Goal: Task Accomplishment & Management: Manage account settings

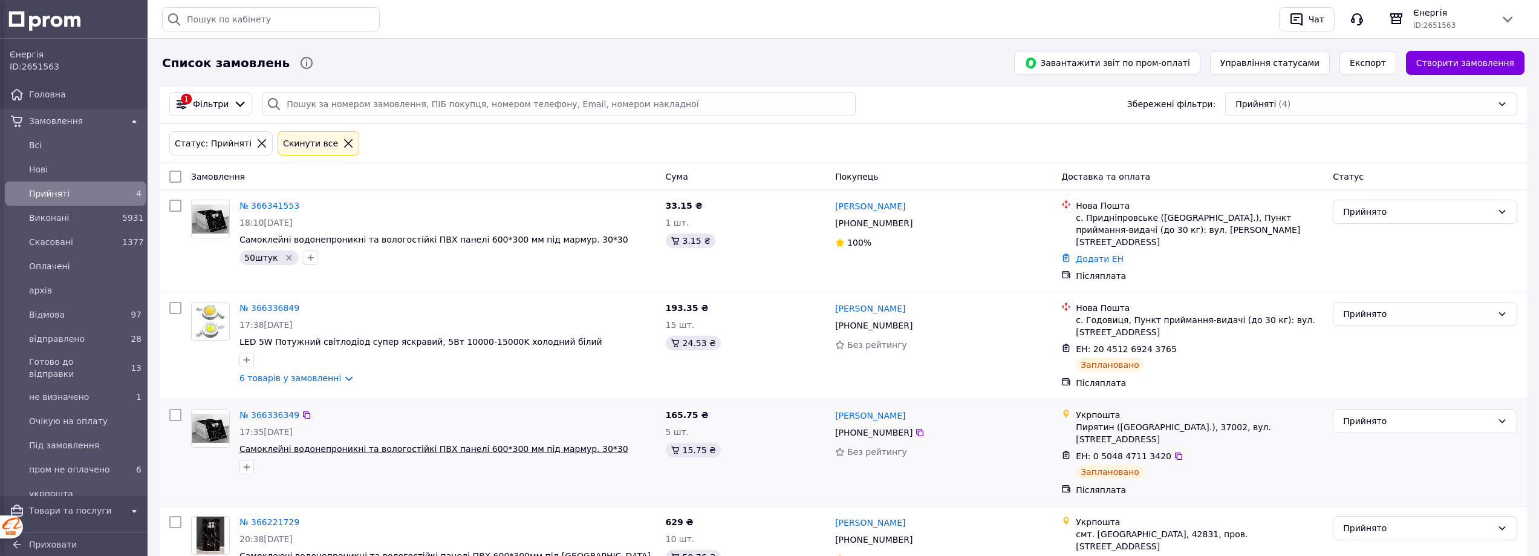
scroll to position [57, 0]
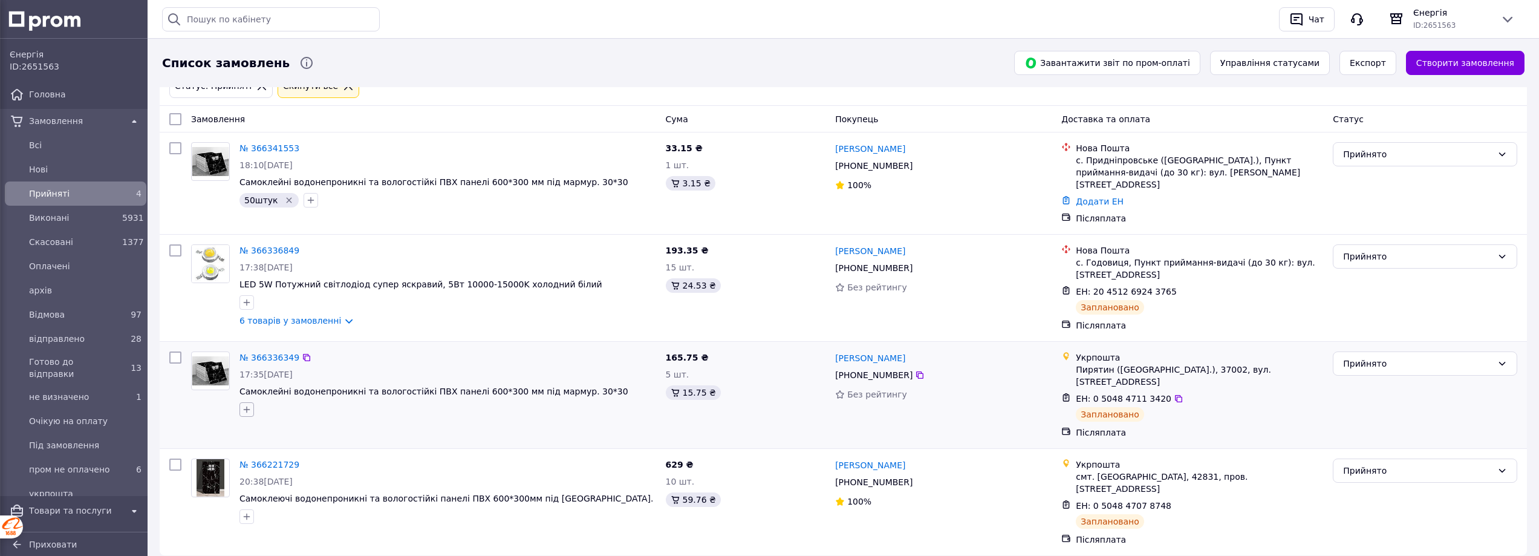
click at [247, 406] on icon "button" at bounding box center [247, 409] width 7 height 7
type input "10 штук"
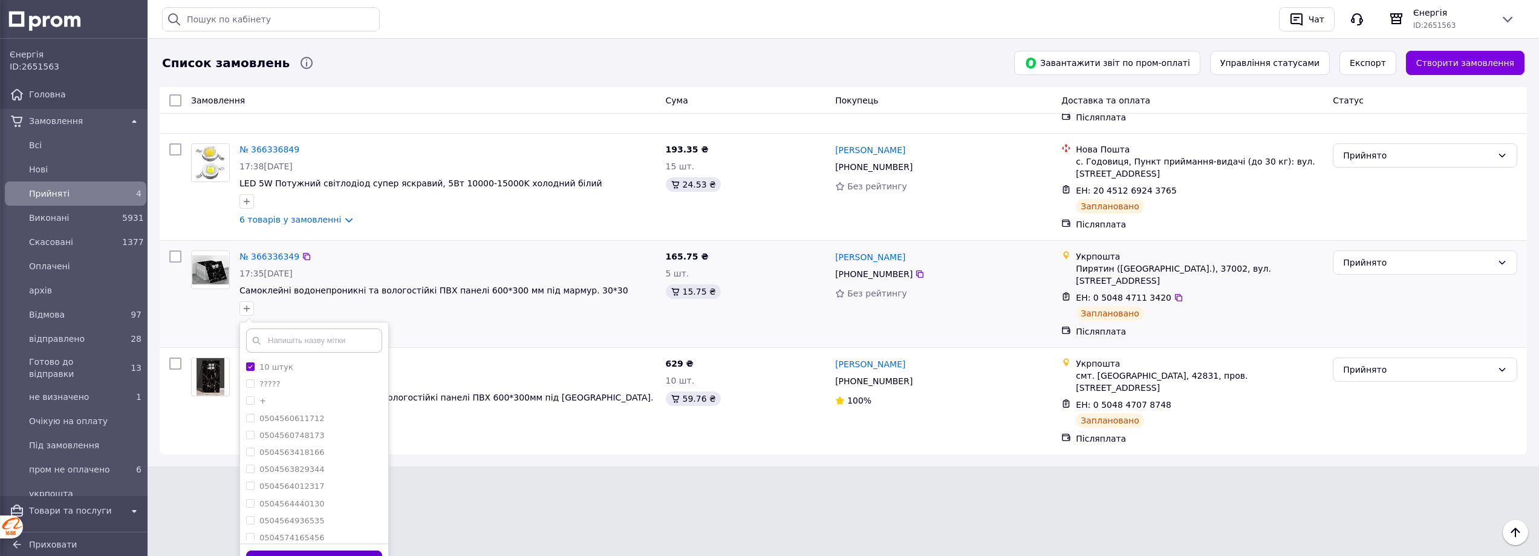
click at [306, 555] on button "Додати мітку" at bounding box center [314, 562] width 136 height 24
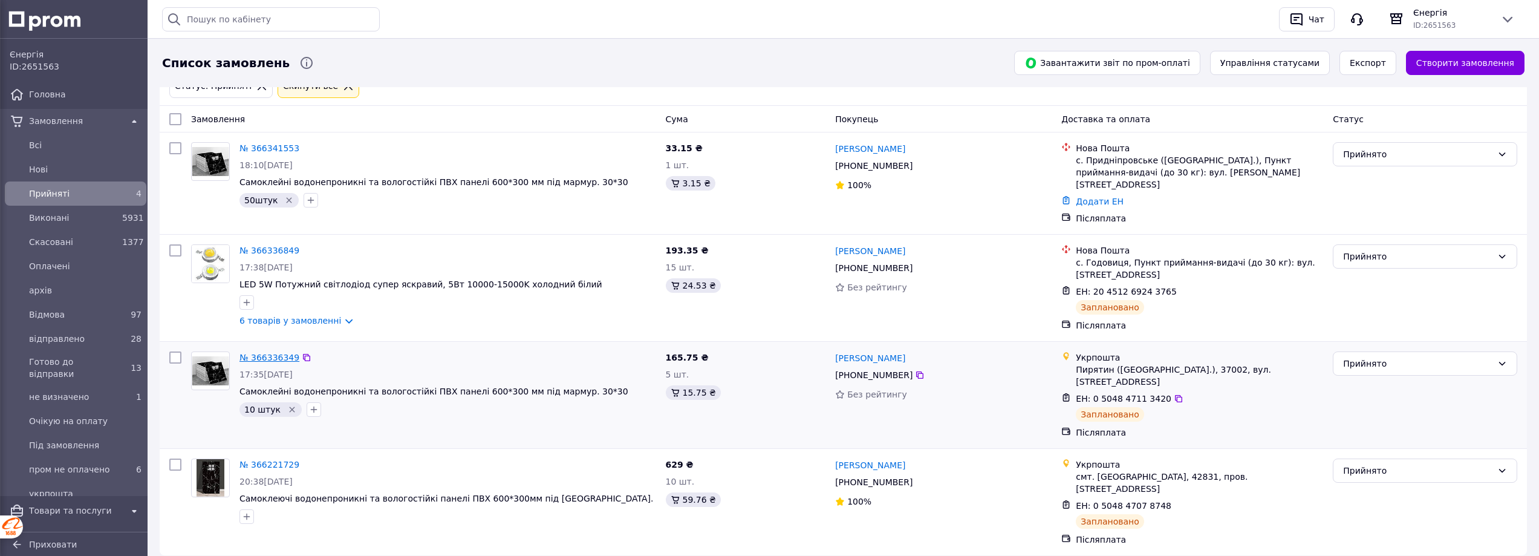
click at [285, 353] on link "№ 366336349" at bounding box center [269, 358] width 60 height 10
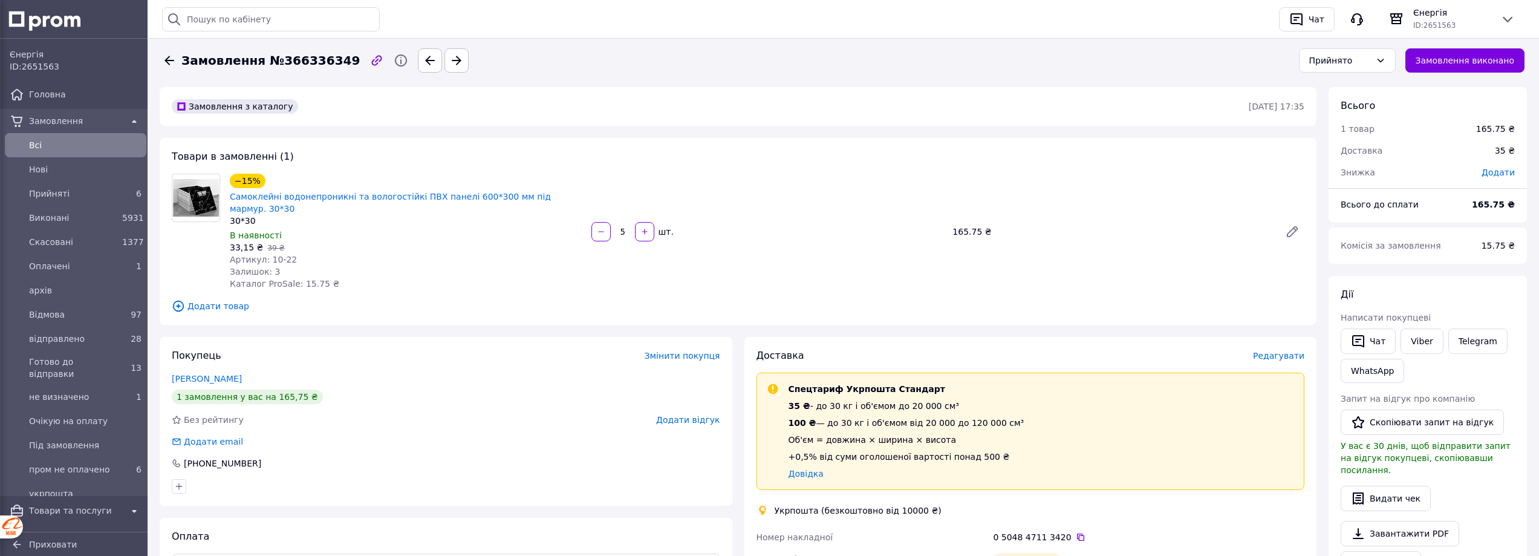
drag, startPoint x: 632, startPoint y: 221, endPoint x: 619, endPoint y: 223, distance: 13.5
click at [619, 227] on input "5" at bounding box center [622, 231] width 19 height 9
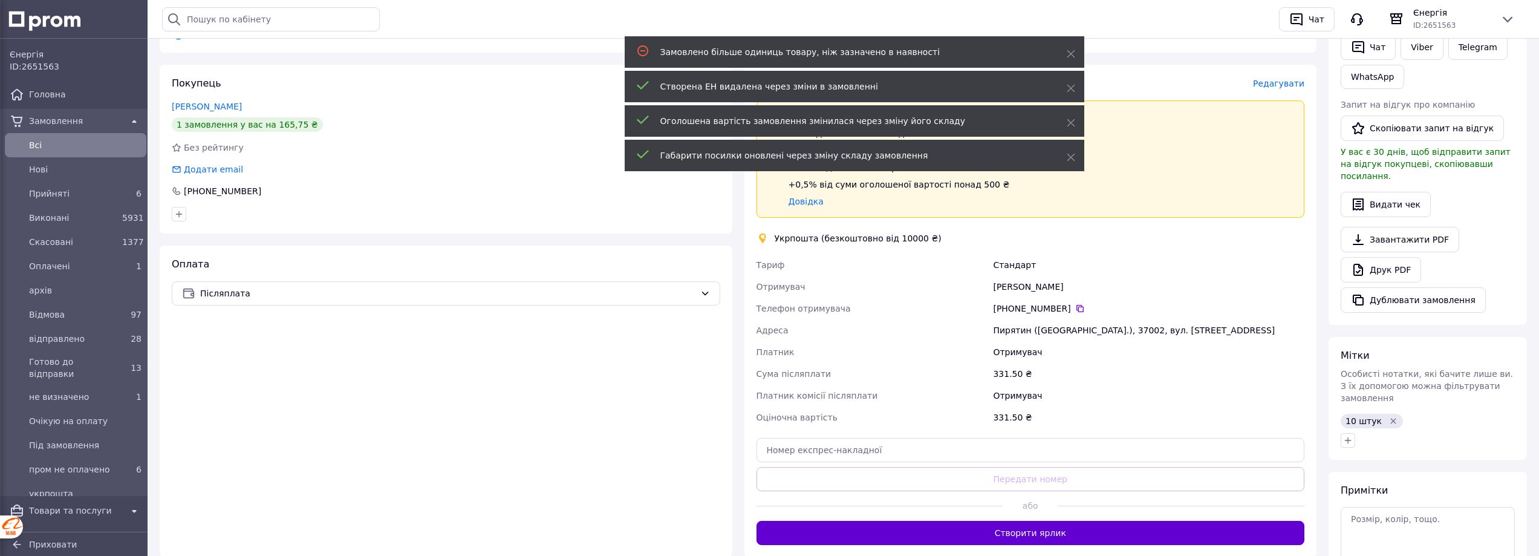
scroll to position [302, 0]
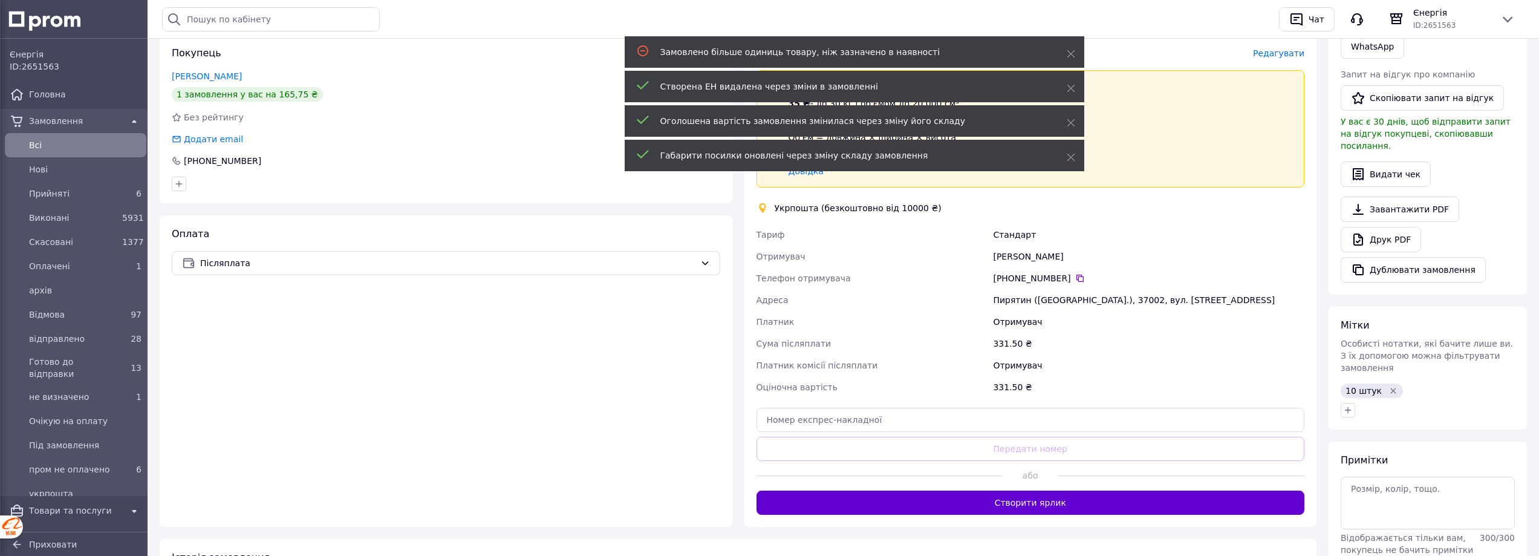
type input "10"
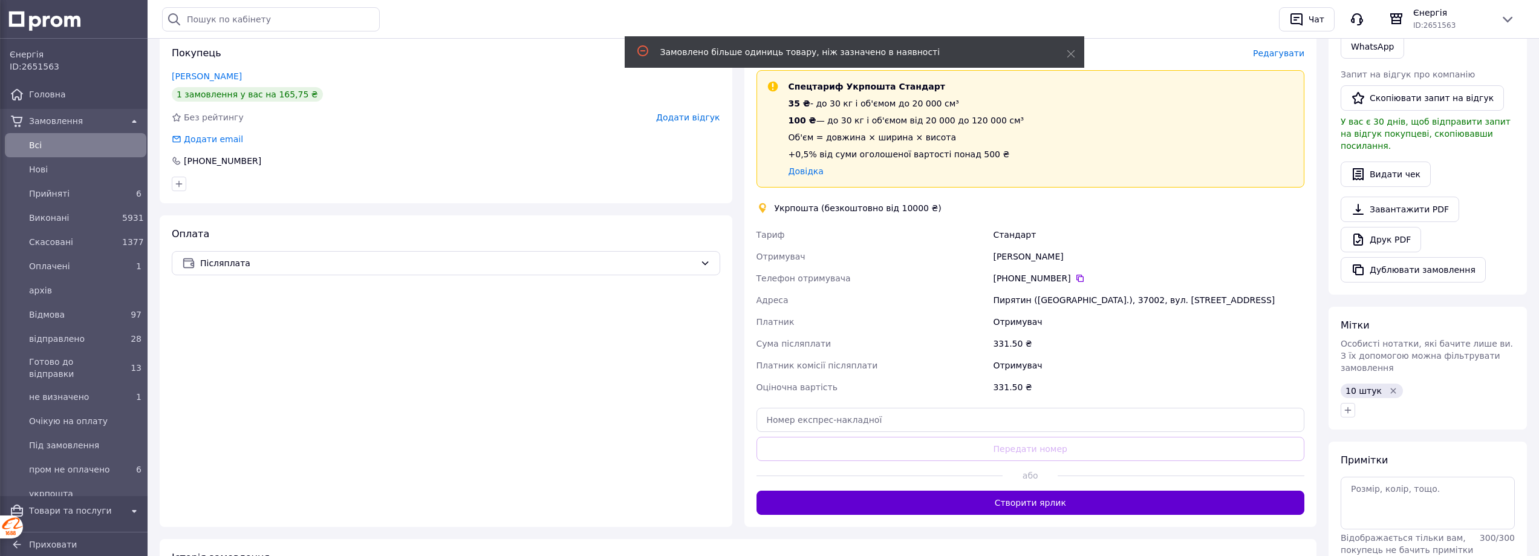
click at [1082, 490] on button "Створити ярлик" at bounding box center [1030, 502] width 548 height 24
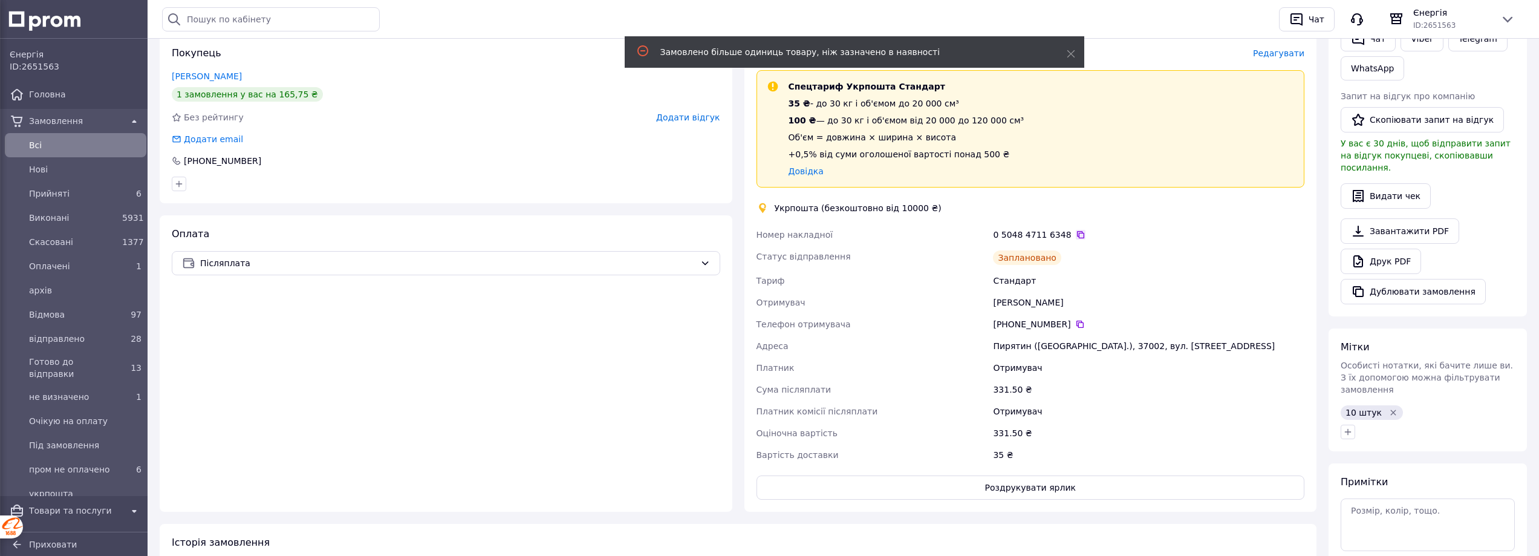
click at [1076, 230] on icon at bounding box center [1081, 235] width 10 height 10
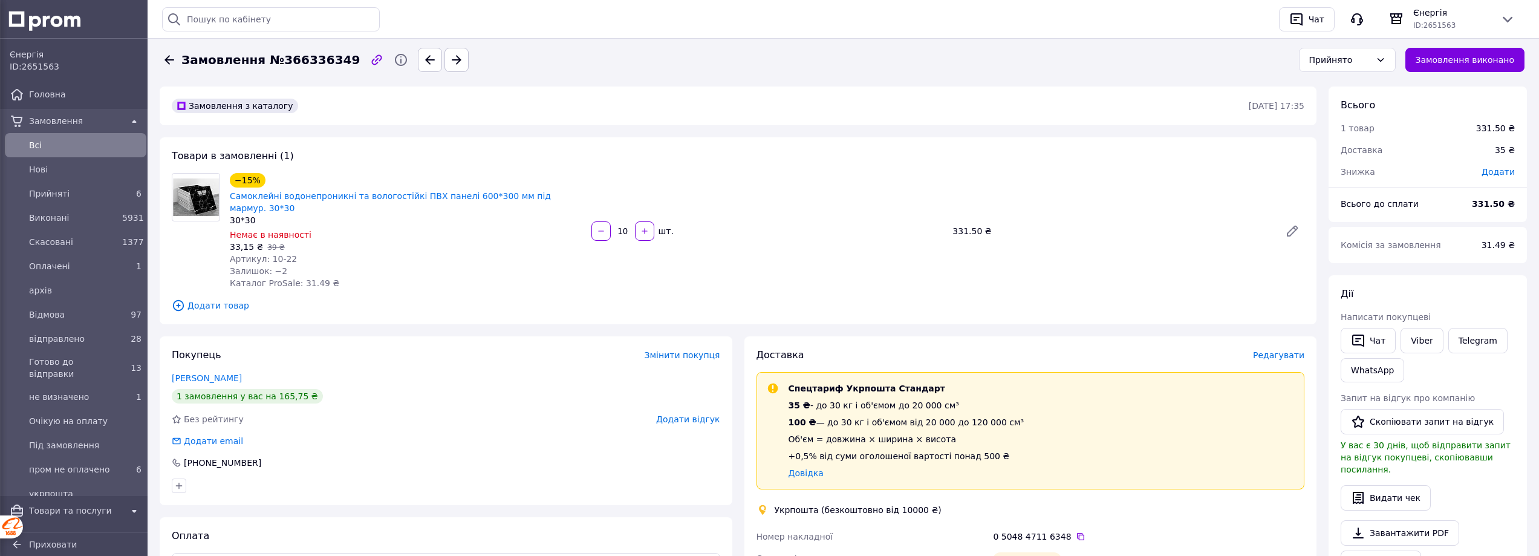
scroll to position [0, 0]
click at [461, 197] on link "Самоклейні водонепроникні та вологостійкі ПВХ панелі 600*300 мм під мармур. 30*…" at bounding box center [390, 203] width 321 height 22
click at [322, 195] on link "Самоклейні водонепроникні та вологостійкі ПВХ панелі 600*300 мм під мармур. 30*…" at bounding box center [390, 203] width 321 height 22
